Goal: Task Accomplishment & Management: Use online tool/utility

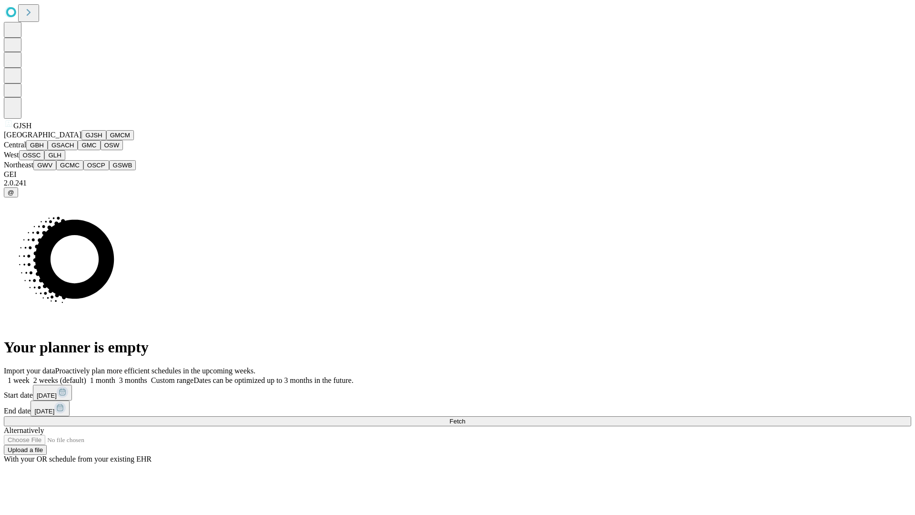
click at [82, 140] on button "GJSH" at bounding box center [94, 135] width 25 height 10
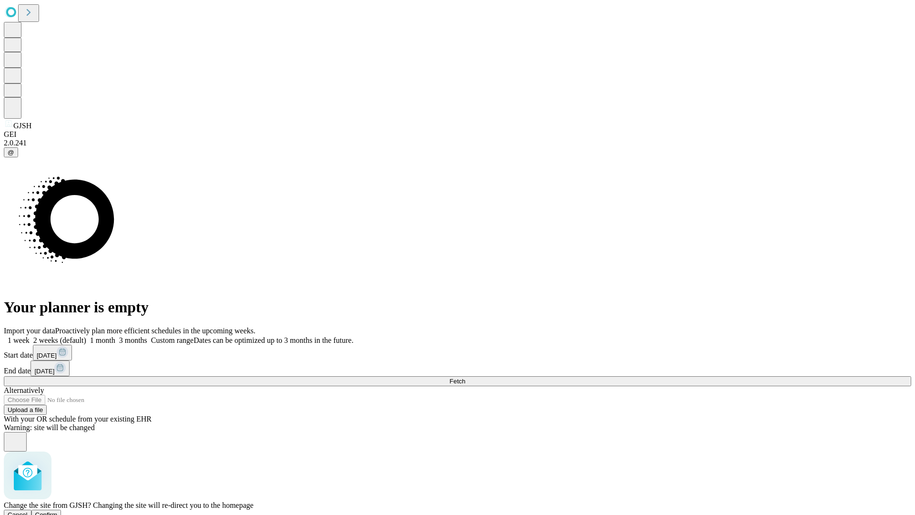
click at [58, 511] on span "Confirm" at bounding box center [46, 514] width 22 height 7
click at [115, 336] on label "1 month" at bounding box center [100, 340] width 29 height 8
click at [465, 378] on span "Fetch" at bounding box center [458, 381] width 16 height 7
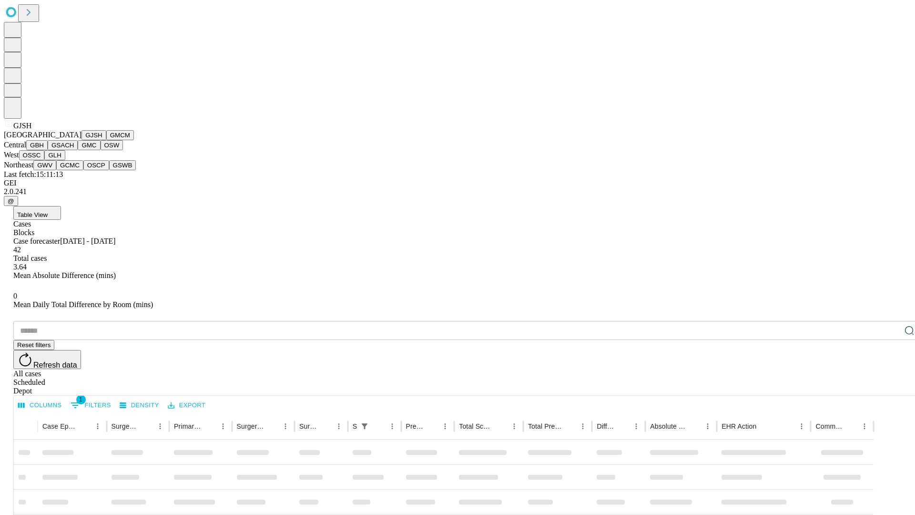
click at [106, 140] on button "GMCM" at bounding box center [120, 135] width 28 height 10
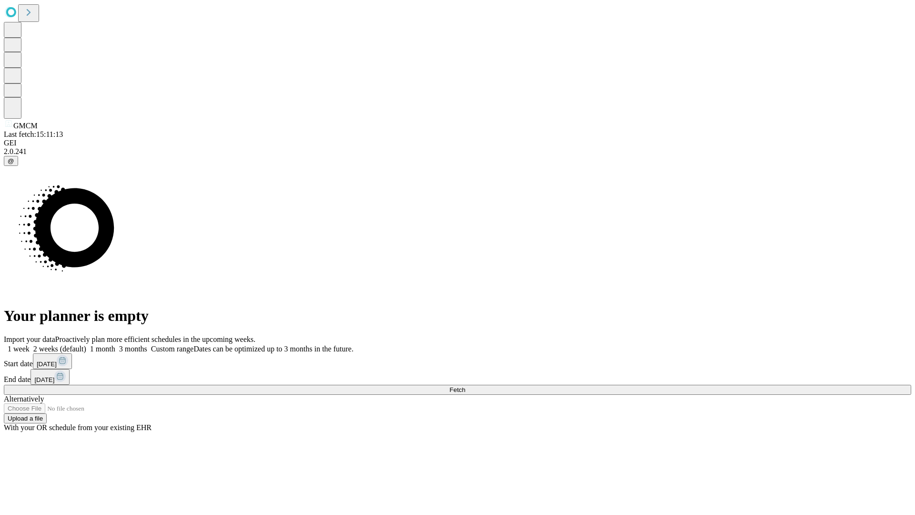
click at [465, 386] on span "Fetch" at bounding box center [458, 389] width 16 height 7
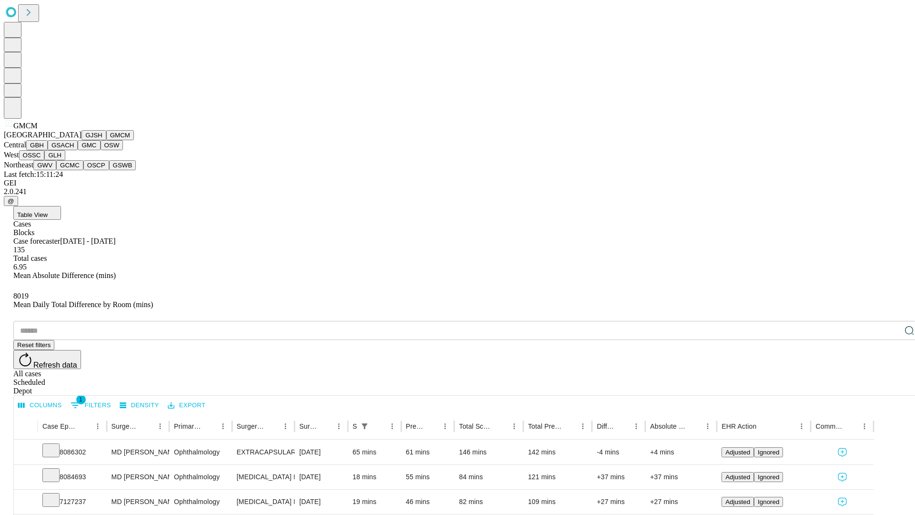
click at [48, 150] on button "GBH" at bounding box center [36, 145] width 21 height 10
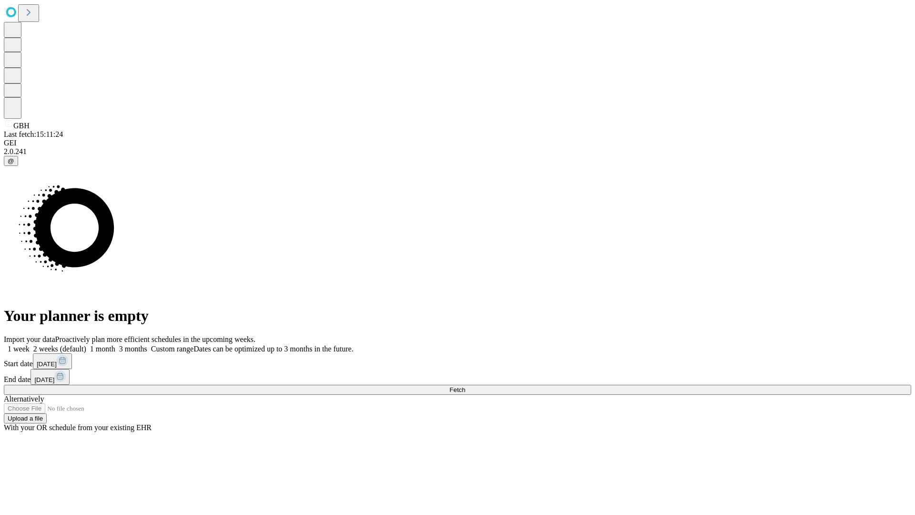
click at [115, 345] on label "1 month" at bounding box center [100, 349] width 29 height 8
click at [465, 386] on span "Fetch" at bounding box center [458, 389] width 16 height 7
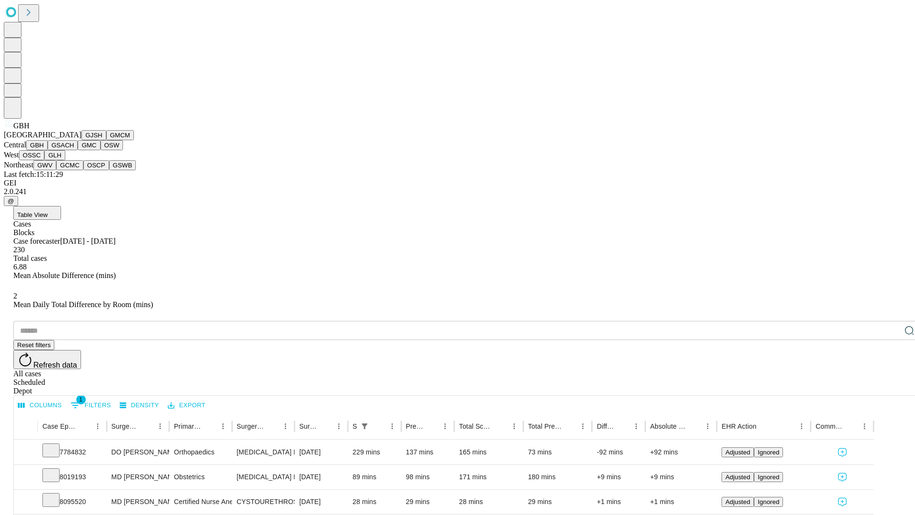
click at [74, 150] on button "GSACH" at bounding box center [63, 145] width 30 height 10
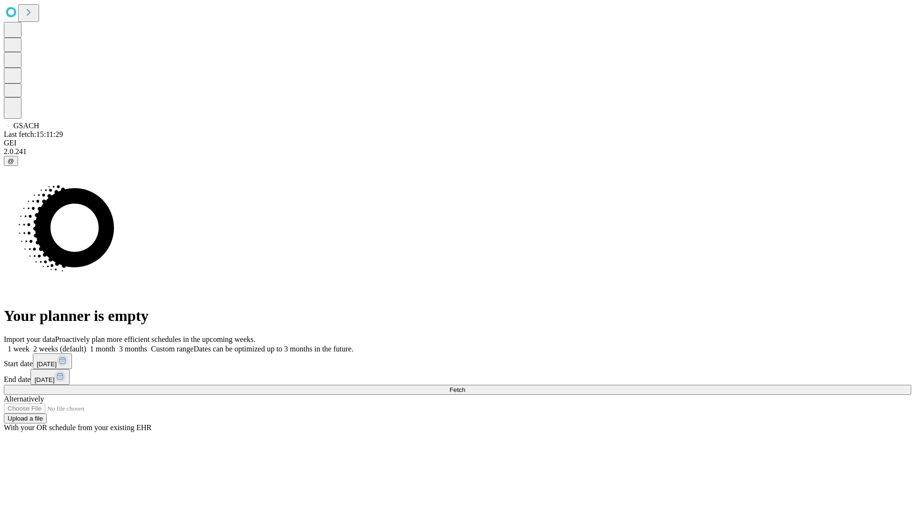
click at [115, 345] on label "1 month" at bounding box center [100, 349] width 29 height 8
click at [465, 386] on span "Fetch" at bounding box center [458, 389] width 16 height 7
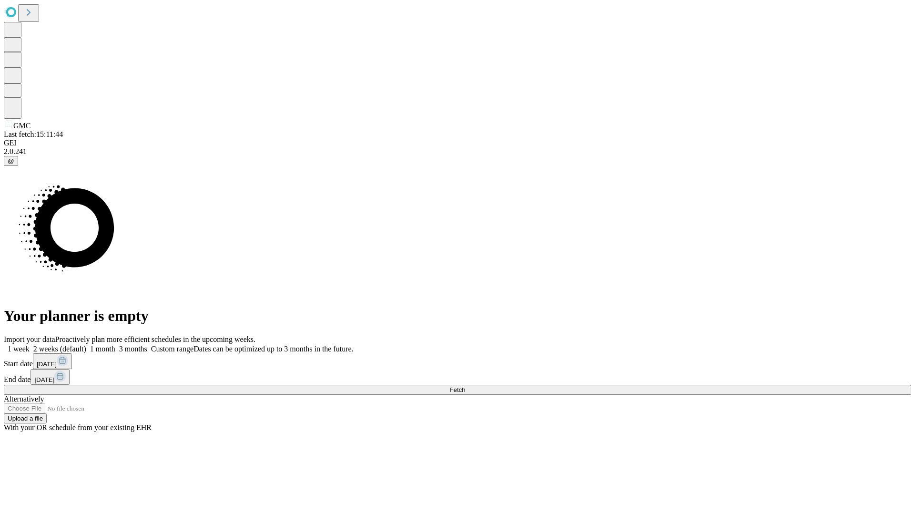
click at [115, 345] on label "1 month" at bounding box center [100, 349] width 29 height 8
click at [465, 386] on span "Fetch" at bounding box center [458, 389] width 16 height 7
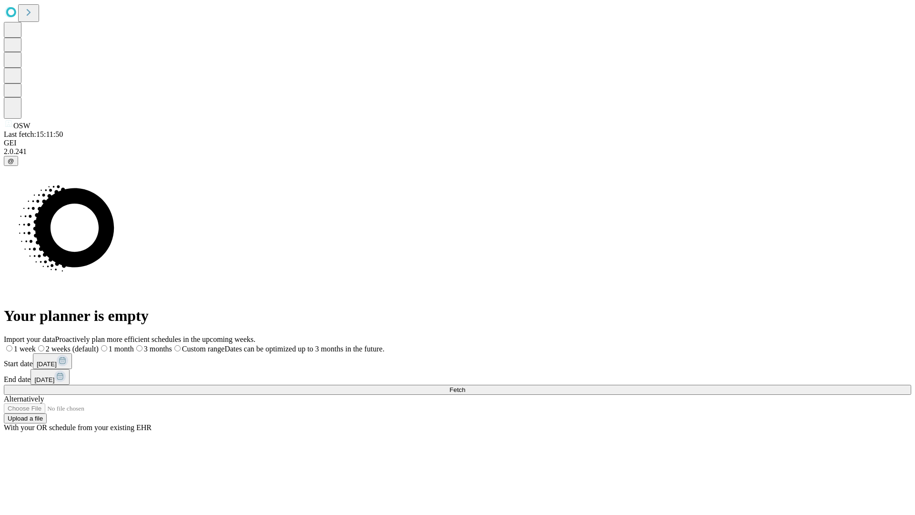
click at [134, 345] on label "1 month" at bounding box center [116, 349] width 35 height 8
click at [465, 386] on span "Fetch" at bounding box center [458, 389] width 16 height 7
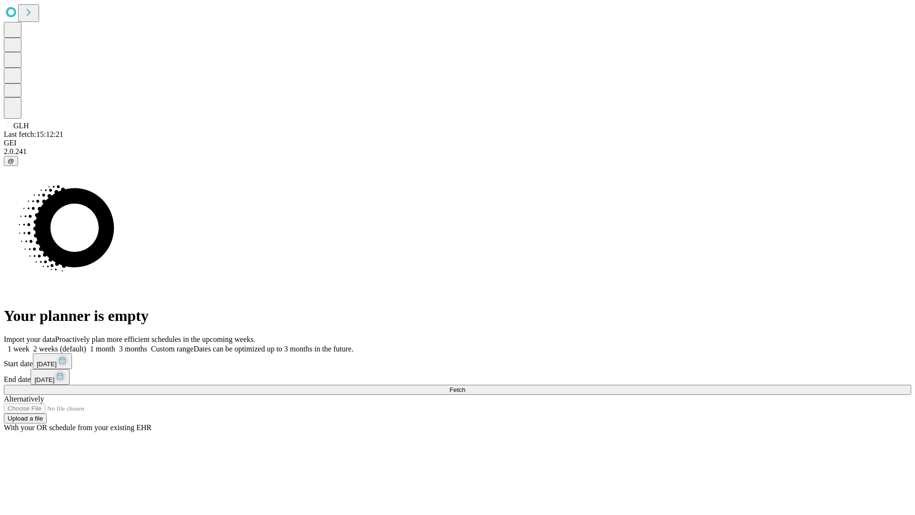
click at [115, 345] on label "1 month" at bounding box center [100, 349] width 29 height 8
click at [465, 386] on span "Fetch" at bounding box center [458, 389] width 16 height 7
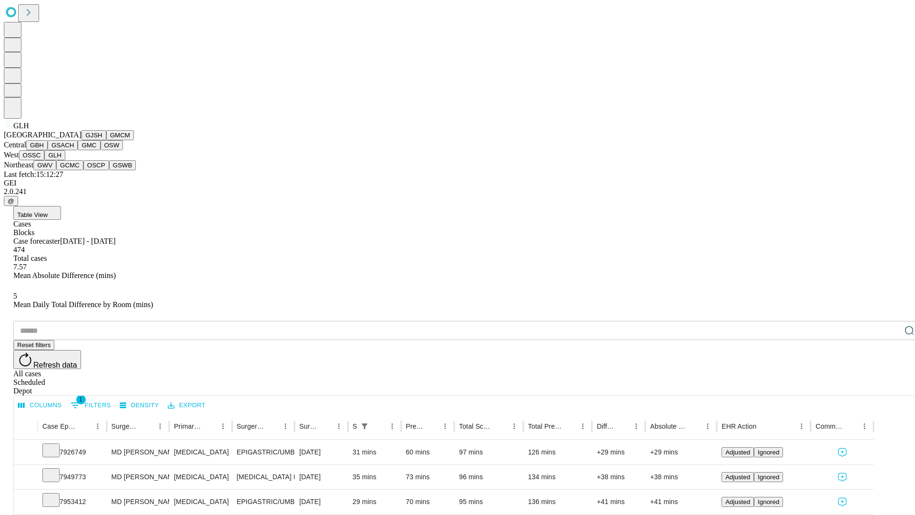
click at [56, 170] on button "GWV" at bounding box center [44, 165] width 23 height 10
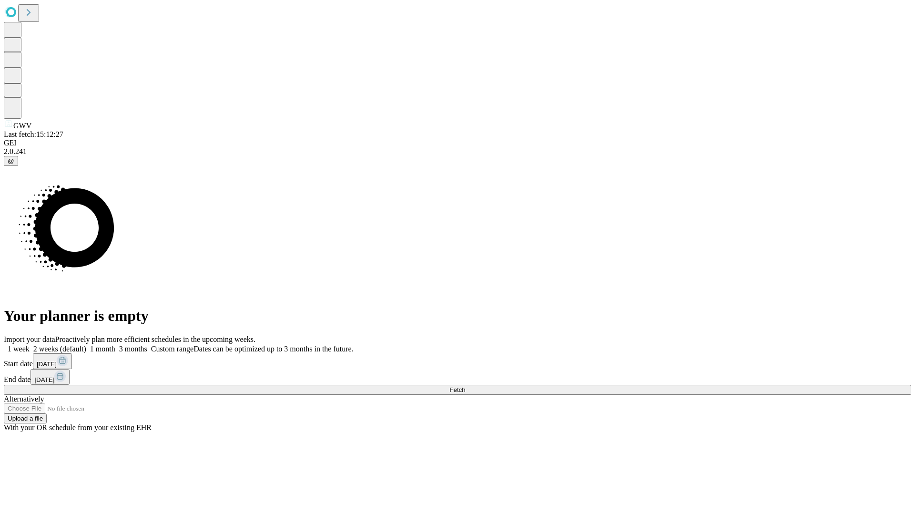
click at [115, 345] on label "1 month" at bounding box center [100, 349] width 29 height 8
click at [465, 386] on span "Fetch" at bounding box center [458, 389] width 16 height 7
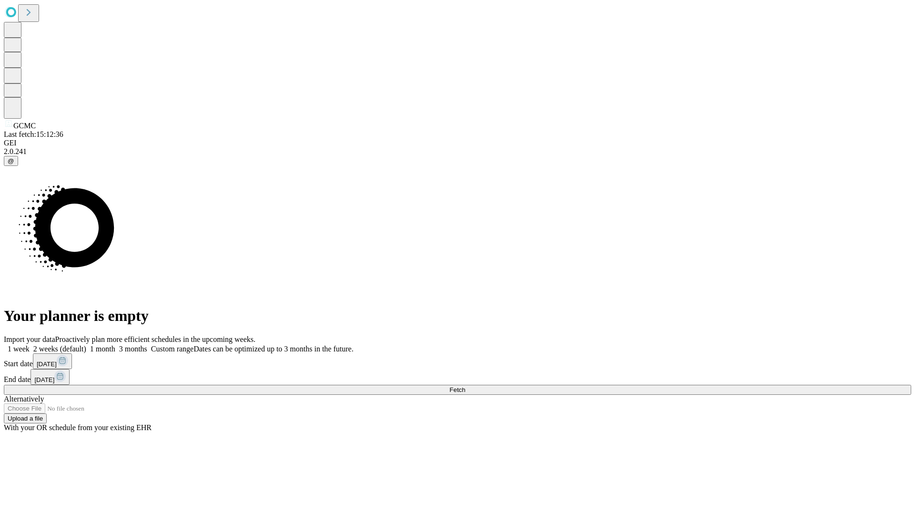
click at [115, 345] on label "1 month" at bounding box center [100, 349] width 29 height 8
click at [465, 386] on span "Fetch" at bounding box center [458, 389] width 16 height 7
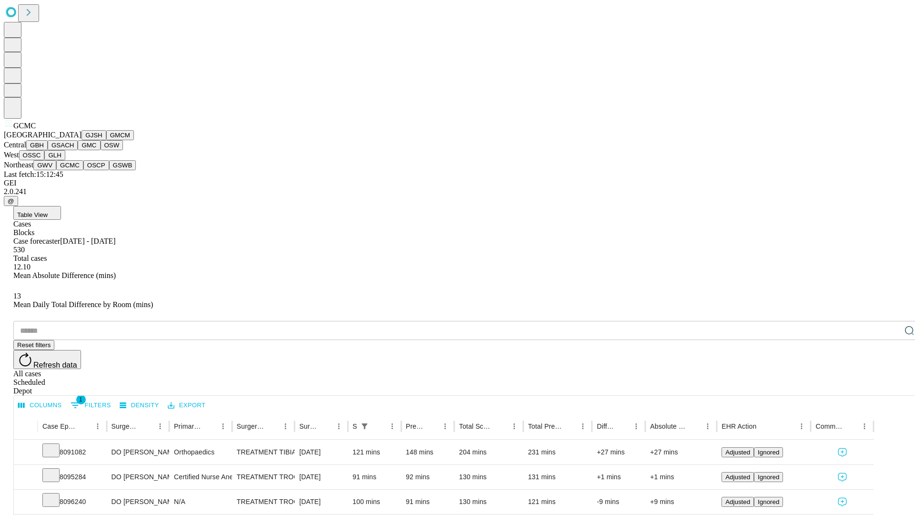
click at [83, 170] on button "OSCP" at bounding box center [96, 165] width 26 height 10
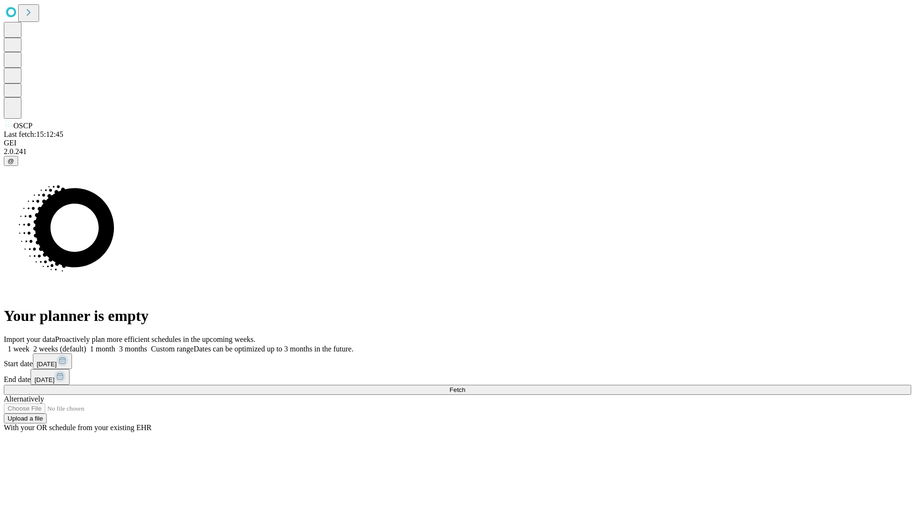
click at [115, 345] on label "1 month" at bounding box center [100, 349] width 29 height 8
click at [465, 386] on span "Fetch" at bounding box center [458, 389] width 16 height 7
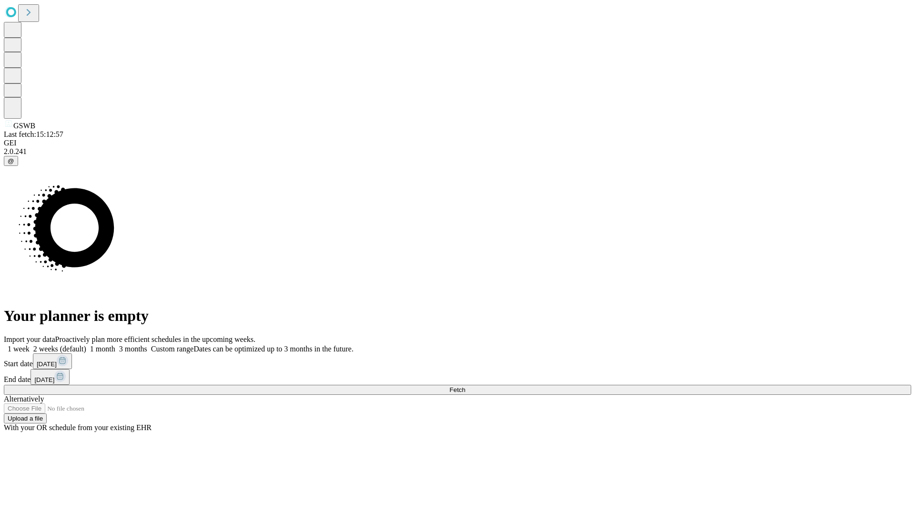
click at [115, 345] on label "1 month" at bounding box center [100, 349] width 29 height 8
click at [465, 386] on span "Fetch" at bounding box center [458, 389] width 16 height 7
